Goal: Find specific page/section: Locate item on page

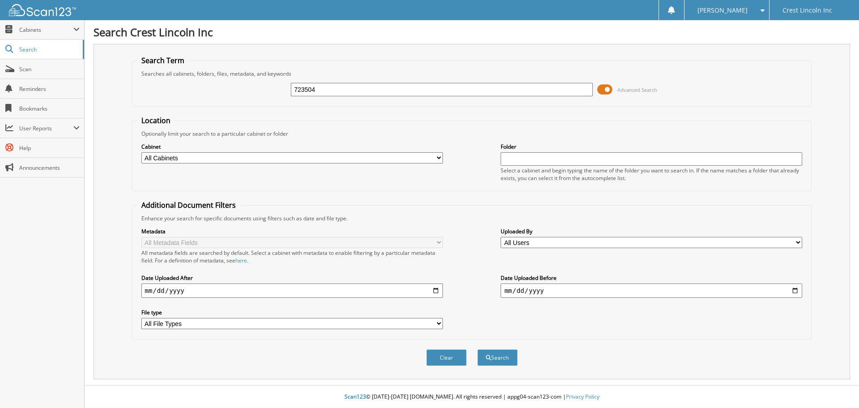
type input "723504"
click at [604, 89] on span at bounding box center [605, 89] width 15 height 13
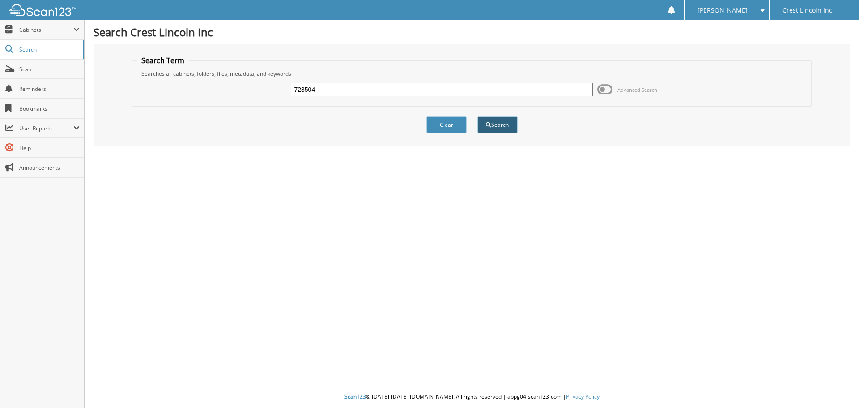
click at [499, 122] on button "Search" at bounding box center [498, 124] width 40 height 17
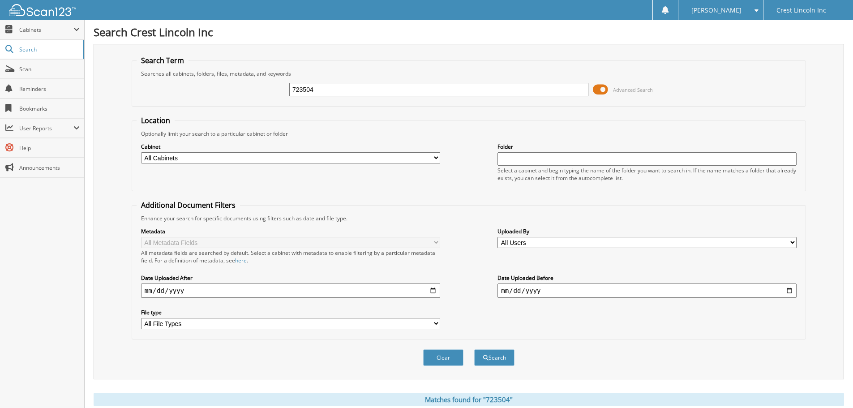
click at [604, 90] on span at bounding box center [600, 89] width 15 height 13
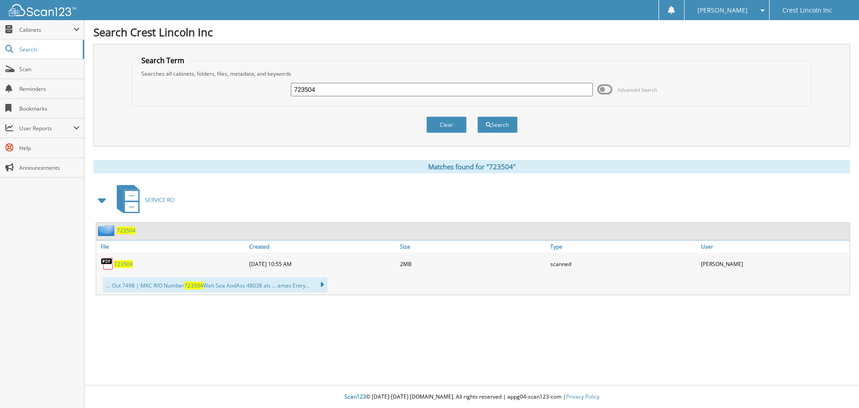
click at [123, 265] on span "723504" at bounding box center [123, 264] width 19 height 8
